Goal: Task Accomplishment & Management: Manage account settings

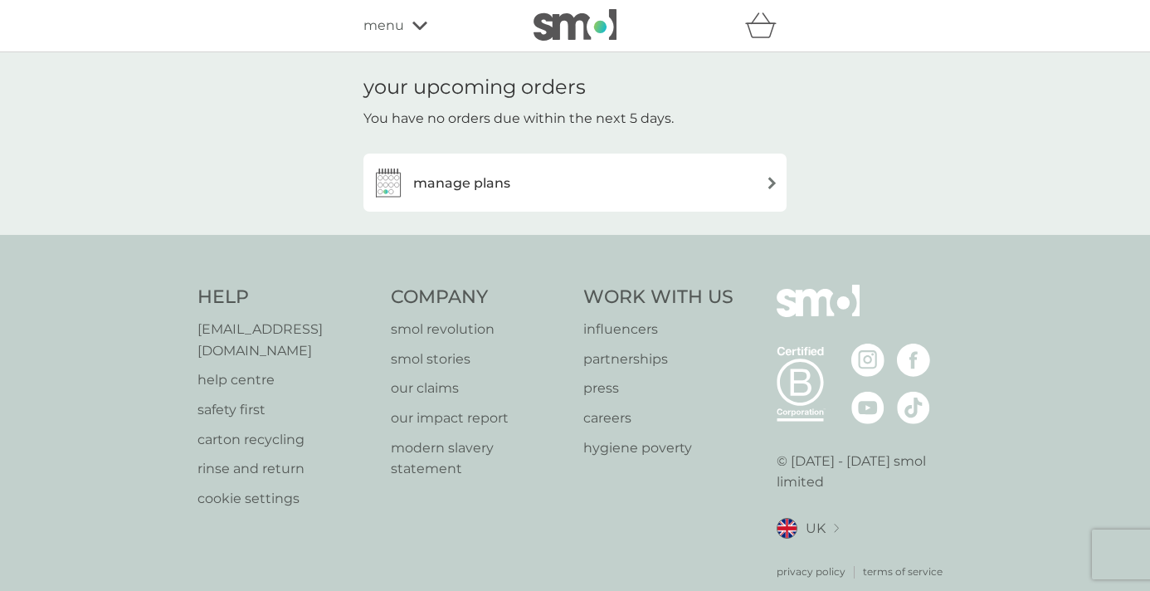
click at [768, 188] on img at bounding box center [772, 183] width 12 height 12
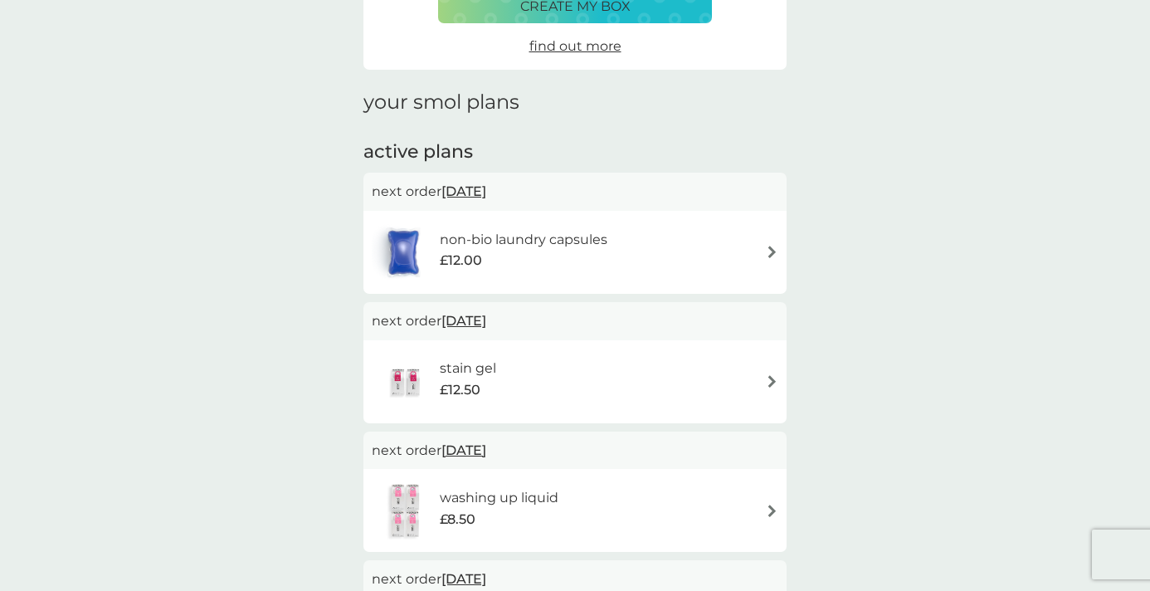
scroll to position [159, 0]
click at [486, 190] on span "23 Sep 2025" at bounding box center [463, 189] width 45 height 32
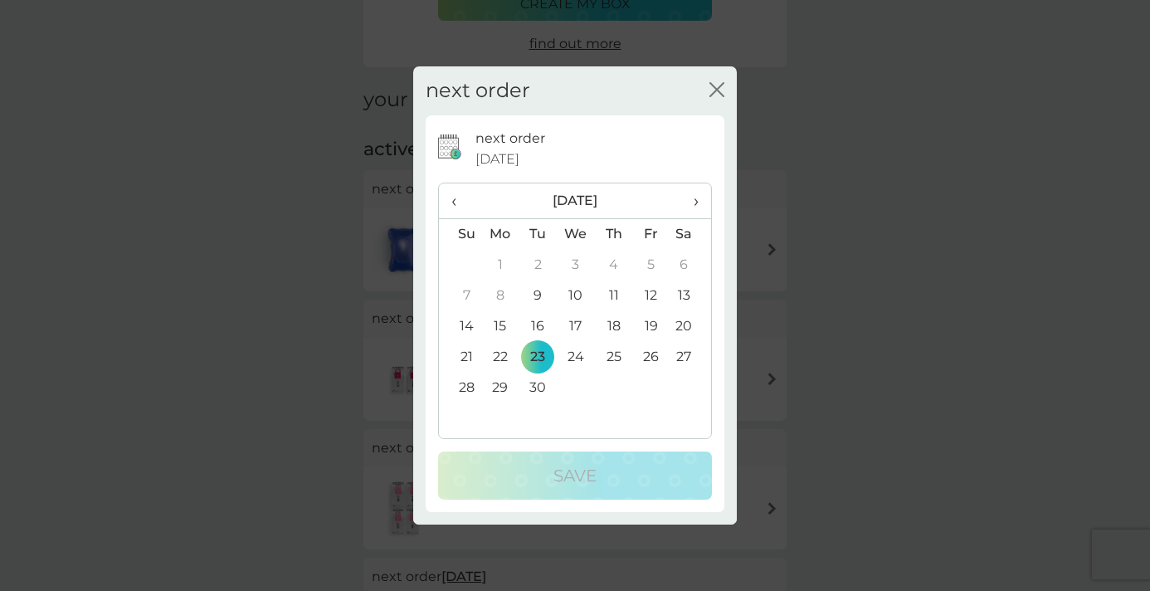
click at [700, 202] on th "›" at bounding box center [690, 201] width 41 height 36
click at [648, 294] on td "7" at bounding box center [650, 295] width 37 height 31
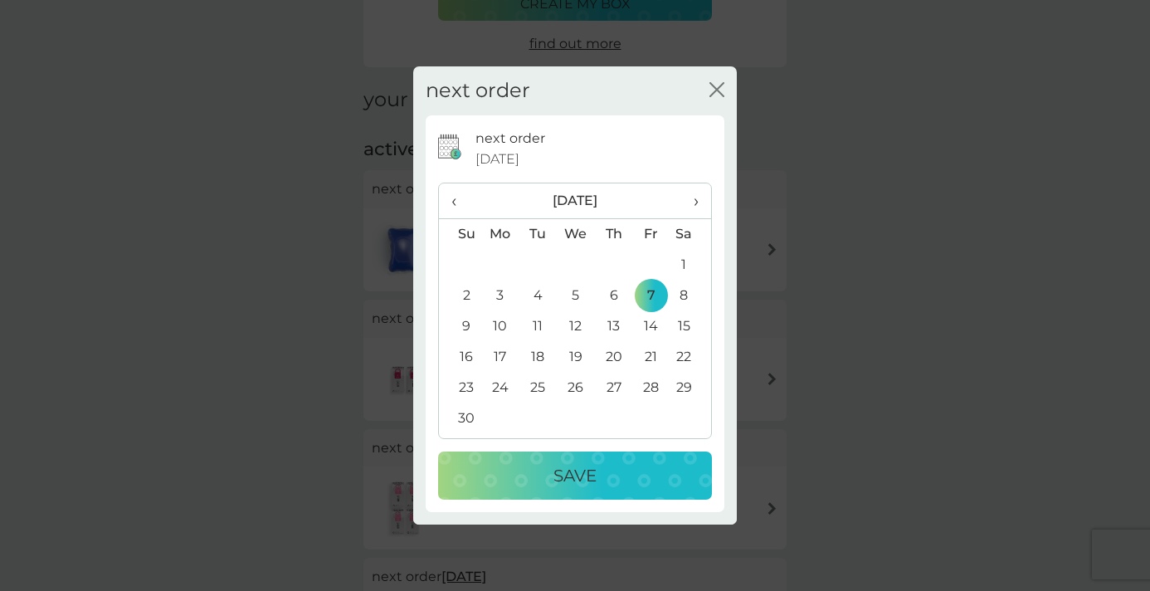
click at [644, 465] on div "Save" at bounding box center [575, 475] width 241 height 27
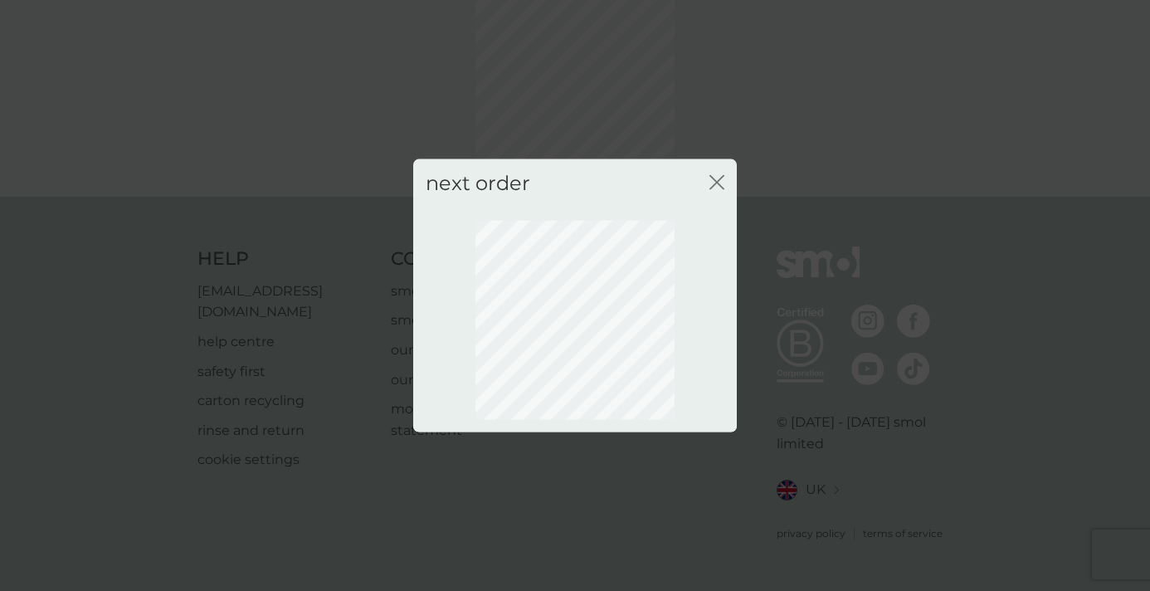
scroll to position [105, 0]
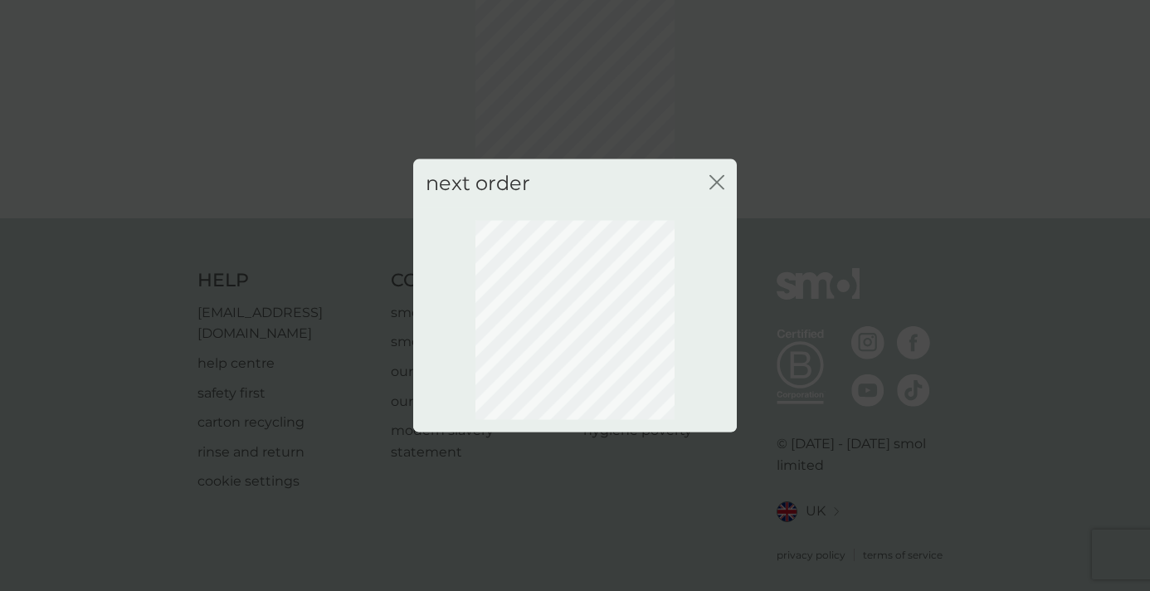
click at [721, 183] on icon "close" at bounding box center [716, 182] width 15 height 15
drag, startPoint x: 718, startPoint y: 190, endPoint x: 714, endPoint y: 178, distance: 12.1
click at [714, 178] on button "close" at bounding box center [716, 183] width 15 height 17
click at [714, 178] on icon "close" at bounding box center [713, 182] width 7 height 13
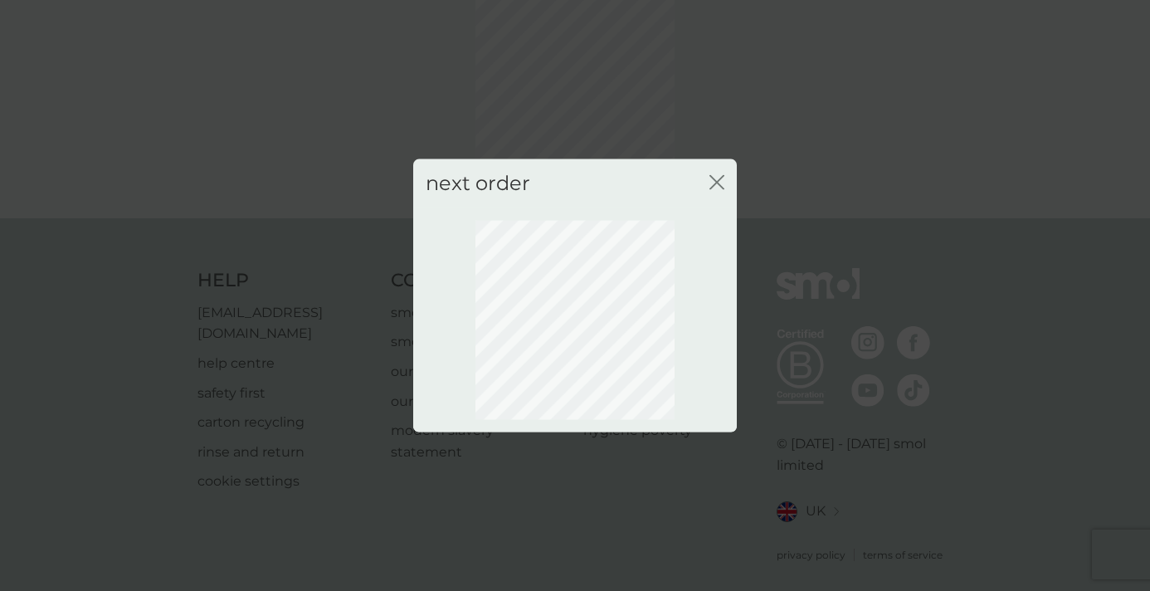
click at [714, 178] on icon "close" at bounding box center [713, 182] width 7 height 13
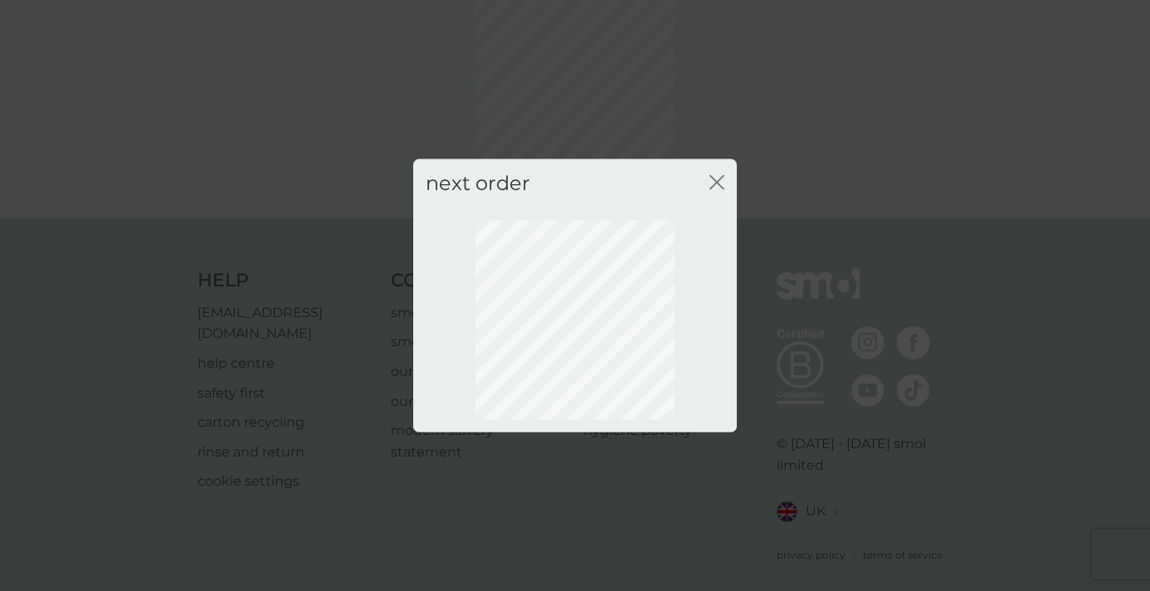
click at [807, 109] on div "next order close" at bounding box center [575, 295] width 1150 height 591
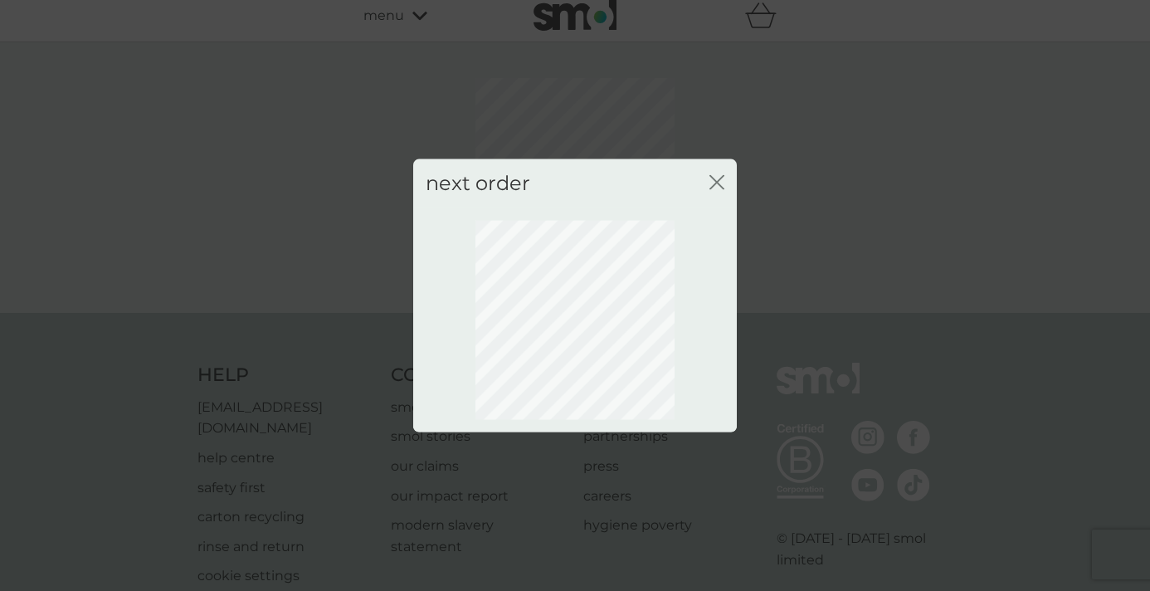
scroll to position [0, 0]
click at [714, 173] on div "close" at bounding box center [716, 184] width 15 height 24
click at [718, 188] on icon "close" at bounding box center [716, 182] width 15 height 15
